Goal: Transaction & Acquisition: Purchase product/service

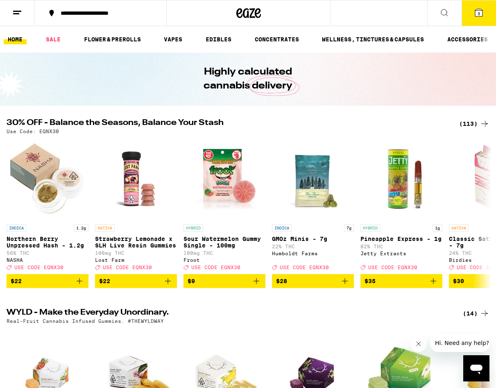
click at [467, 125] on div "(113)" at bounding box center [474, 124] width 30 height 10
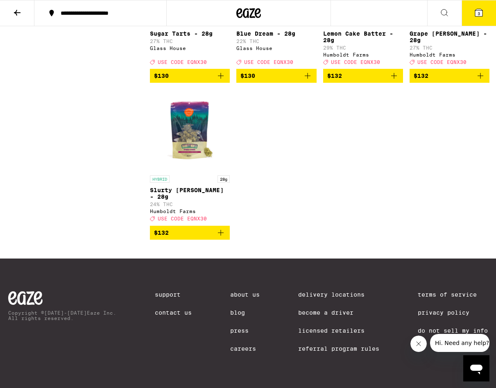
scroll to position [4436, 0]
